Goal: Task Accomplishment & Management: Manage account settings

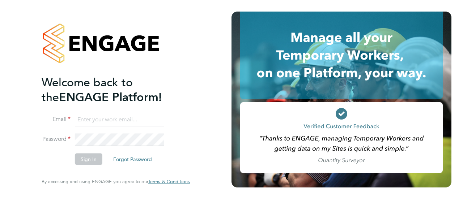
type input "[PERSON_NAME][EMAIL_ADDRESS][PERSON_NAME][PERSON_NAME][DOMAIN_NAME]"
click at [91, 159] on button "Sign In" at bounding box center [88, 160] width 27 height 12
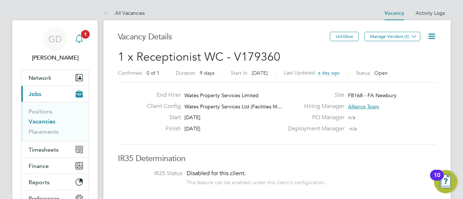
click at [87, 33] on span "1" at bounding box center [85, 34] width 9 height 9
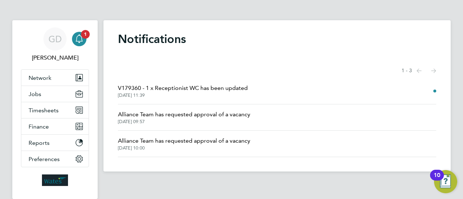
click at [192, 90] on span "V179360 - 1 x Receptionist WC has been updated" at bounding box center [183, 88] width 130 height 9
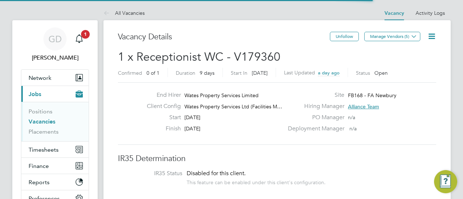
scroll to position [13, 113]
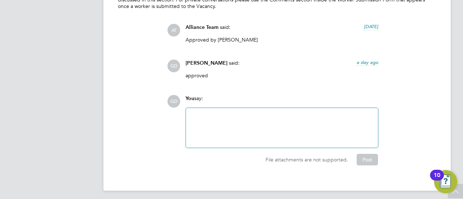
click at [312, 80] on div "approved" at bounding box center [282, 78] width 193 height 12
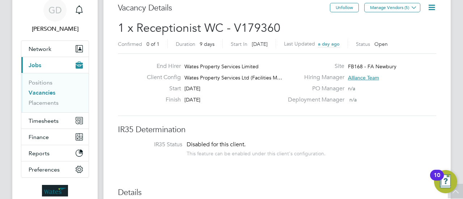
click at [40, 95] on link "Vacancies" at bounding box center [42, 92] width 27 height 7
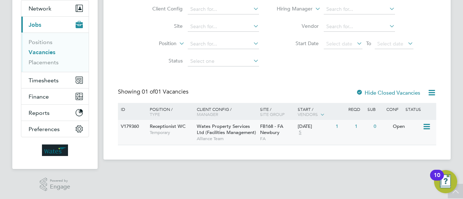
click at [428, 125] on icon at bounding box center [425, 127] width 7 height 9
click at [404, 165] on li "Update Status" at bounding box center [409, 164] width 42 height 10
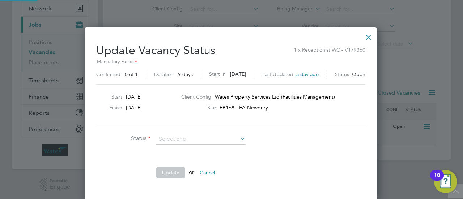
scroll to position [172, 293]
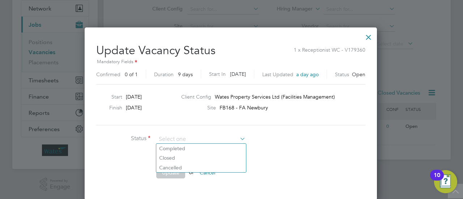
click at [400, 136] on div at bounding box center [231, 99] width 463 height 199
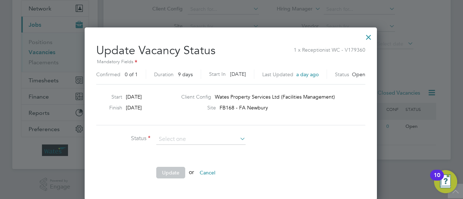
click at [367, 40] on div at bounding box center [368, 35] width 13 height 13
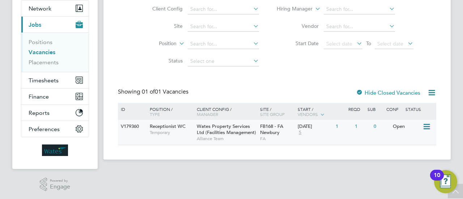
click at [399, 127] on div "Open" at bounding box center [406, 126] width 31 height 13
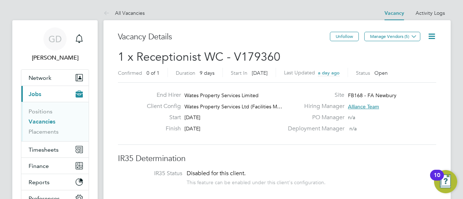
click at [63, 57] on span "Gary Davies" at bounding box center [55, 58] width 68 height 9
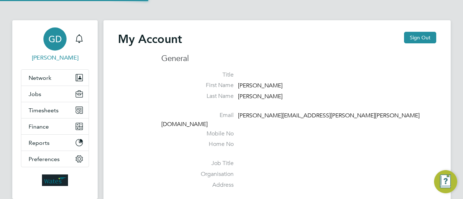
type input "[PERSON_NAME][EMAIL_ADDRESS][PERSON_NAME][PERSON_NAME][DOMAIN_NAME]"
click at [80, 38] on icon "Main navigation" at bounding box center [79, 38] width 9 height 9
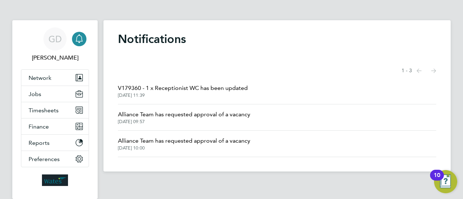
click at [209, 90] on span "V179360 - 1 x Receptionist WC has been updated" at bounding box center [183, 88] width 130 height 9
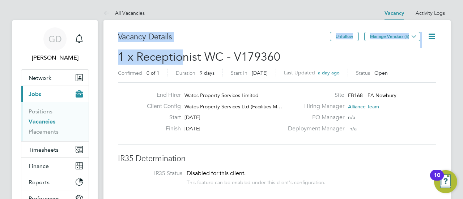
drag, startPoint x: 119, startPoint y: 37, endPoint x: 181, endPoint y: 62, distance: 67.2
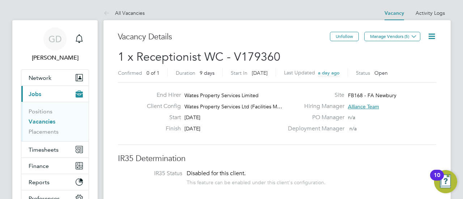
click at [280, 55] on h2 "1 x Receptionist WC - V179360 Confirmed 0 of 1 Duration 9 days Start In in 9 da…" at bounding box center [277, 65] width 318 height 30
